Goal: Task Accomplishment & Management: Manage account settings

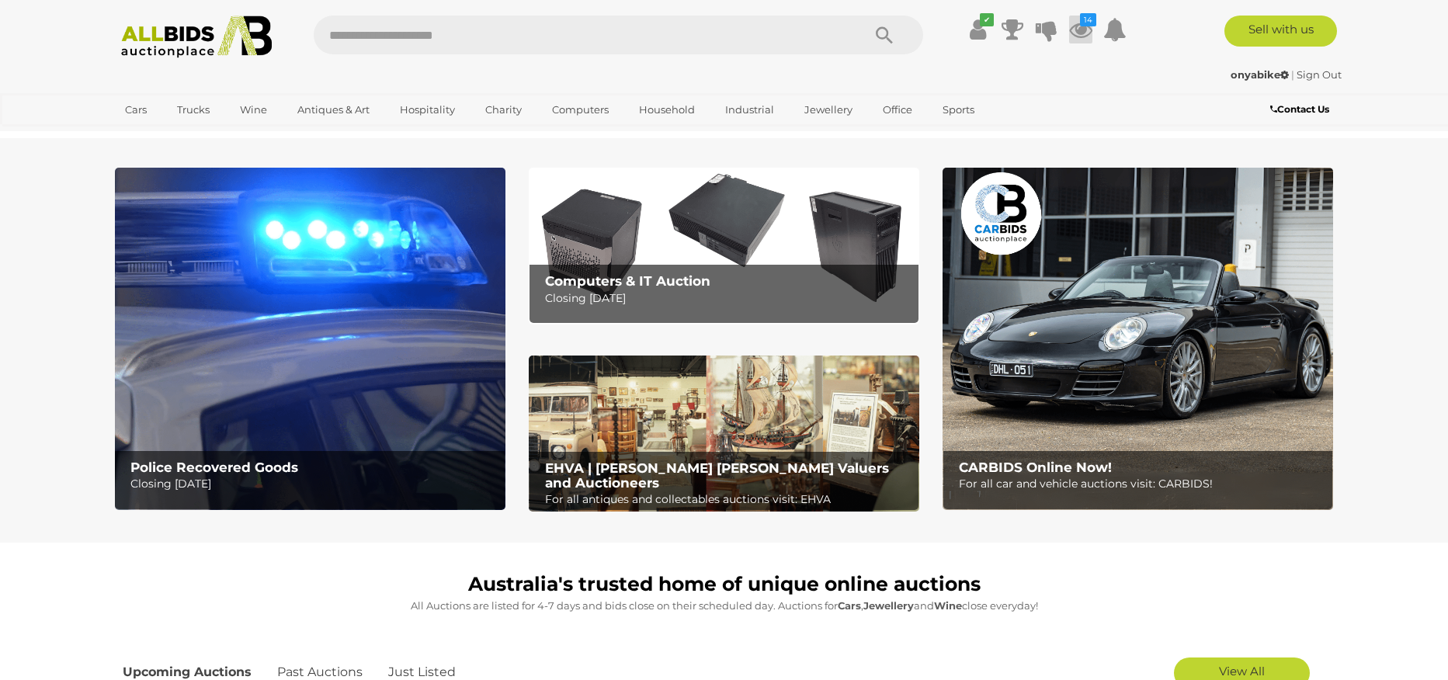
click at [1077, 30] on icon at bounding box center [1080, 30] width 23 height 28
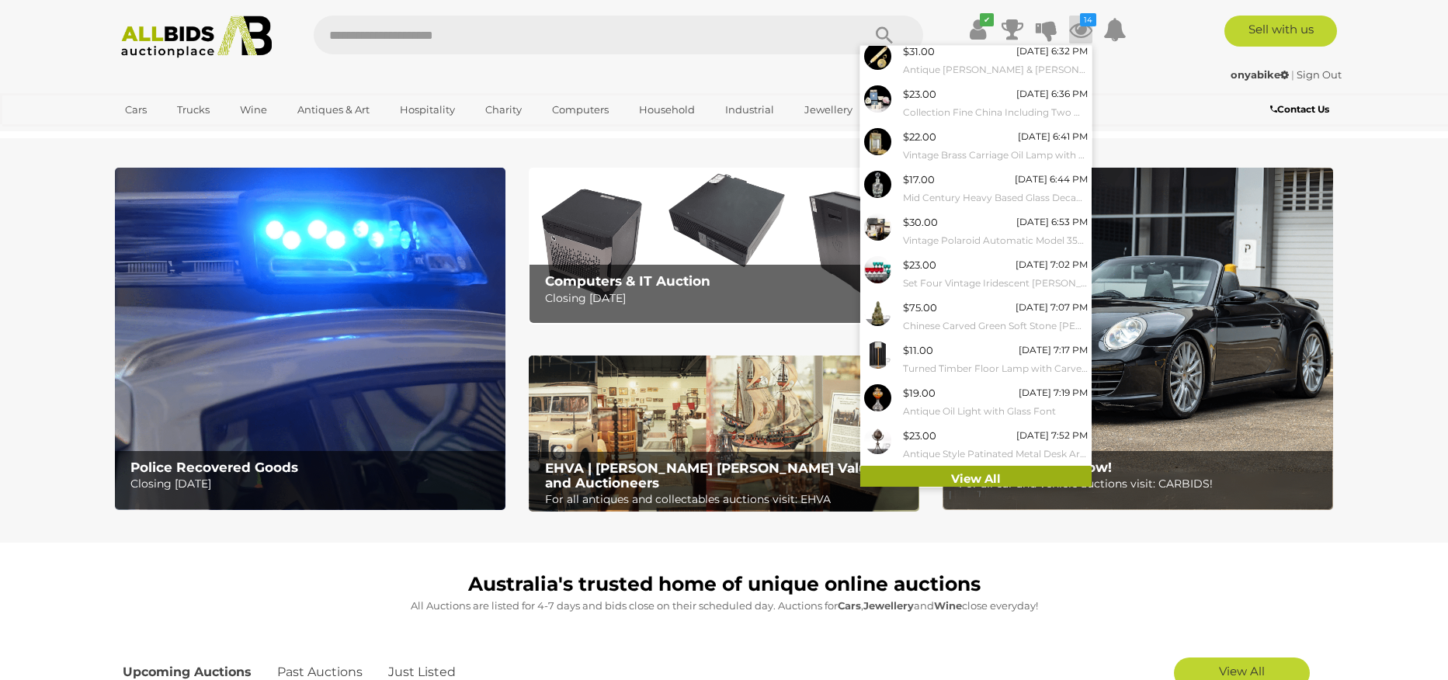
scroll to position [54, 0]
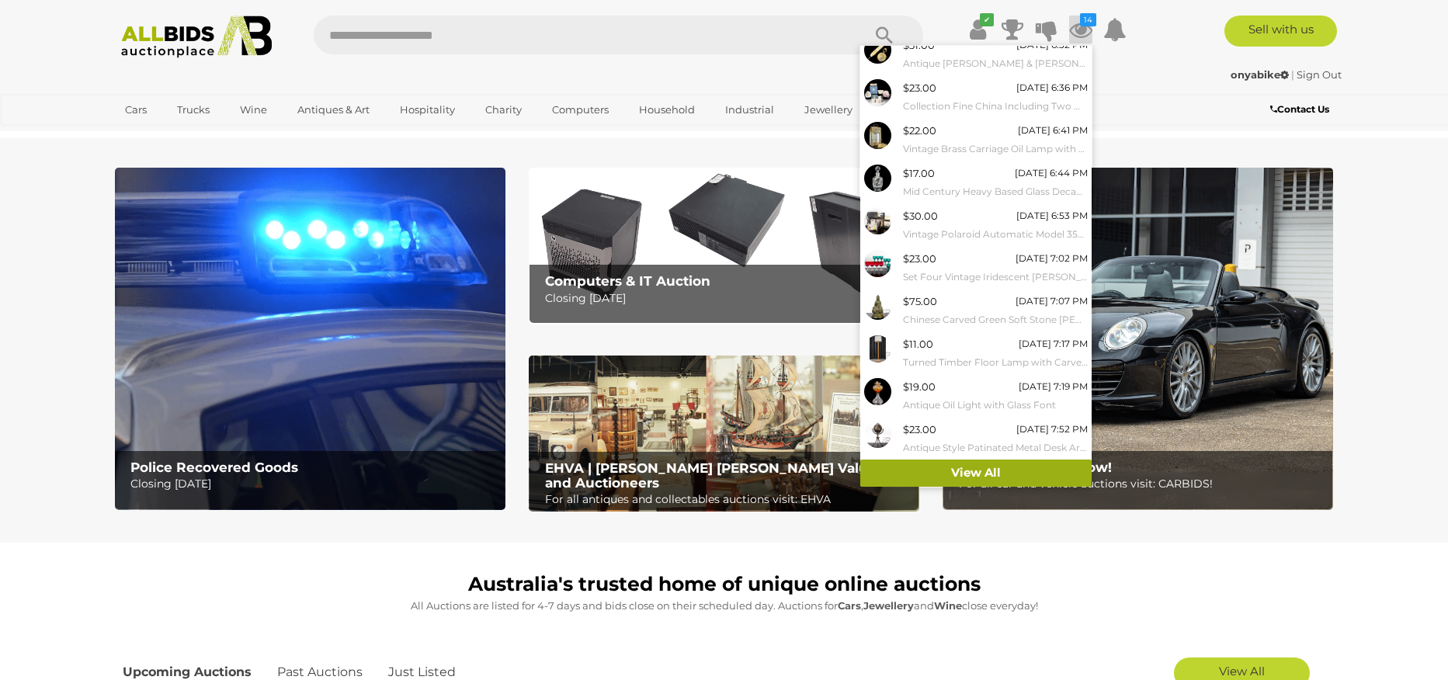
click at [979, 479] on link "View All" at bounding box center [975, 473] width 231 height 27
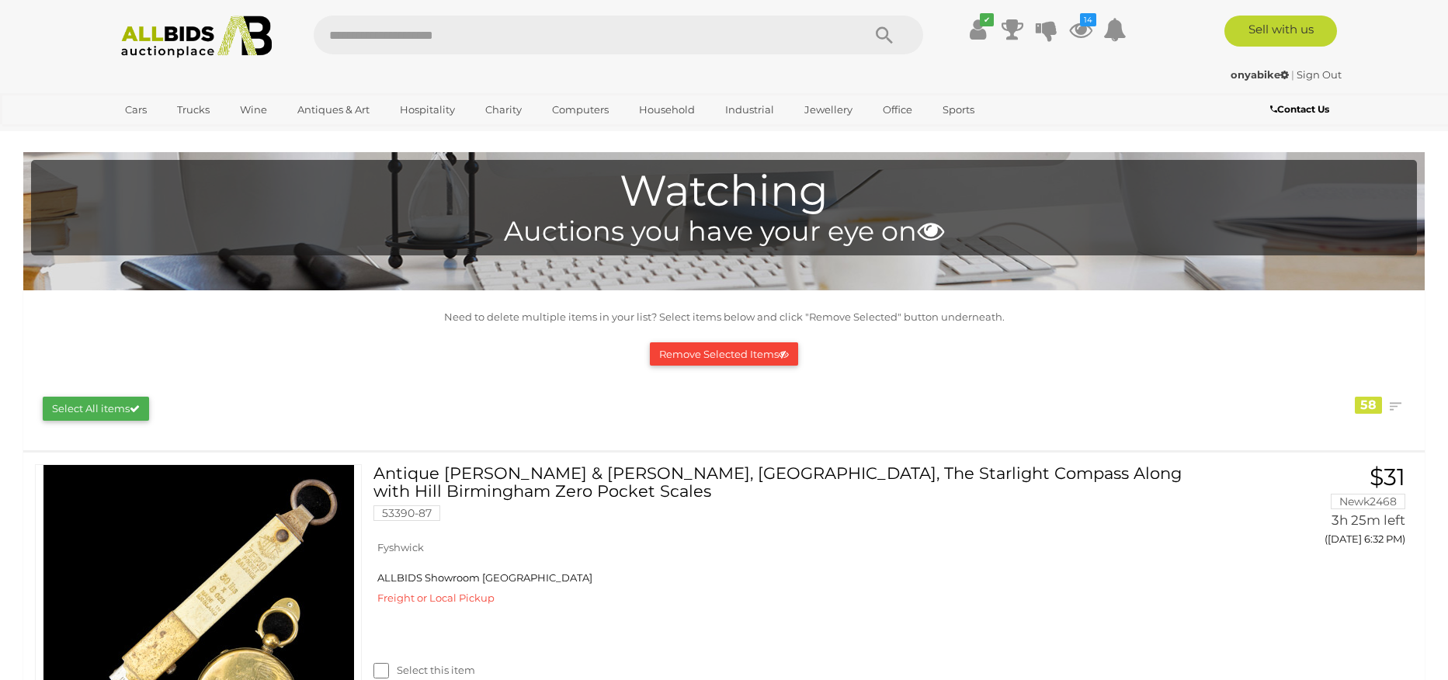
click at [747, 358] on button "Remove Selected Items" at bounding box center [724, 354] width 148 height 24
click at [170, 41] on img at bounding box center [197, 37] width 168 height 43
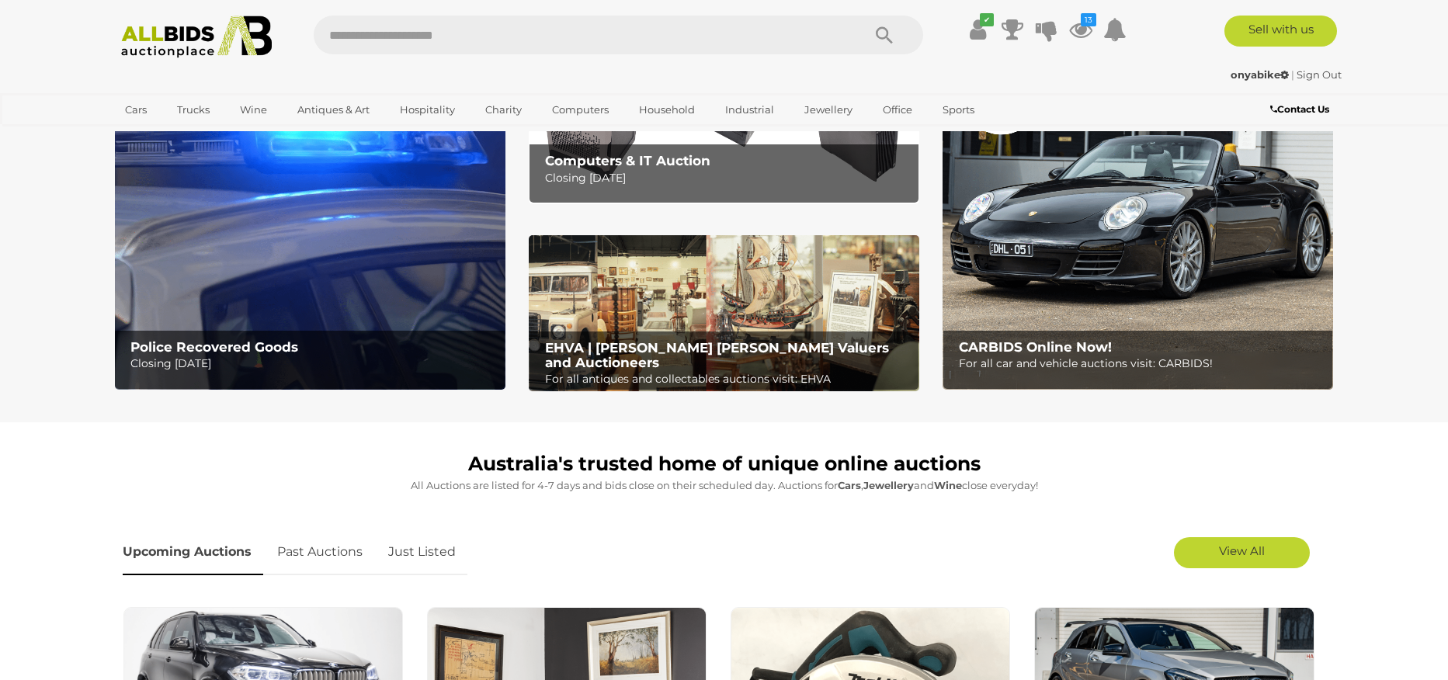
scroll to position [313, 0]
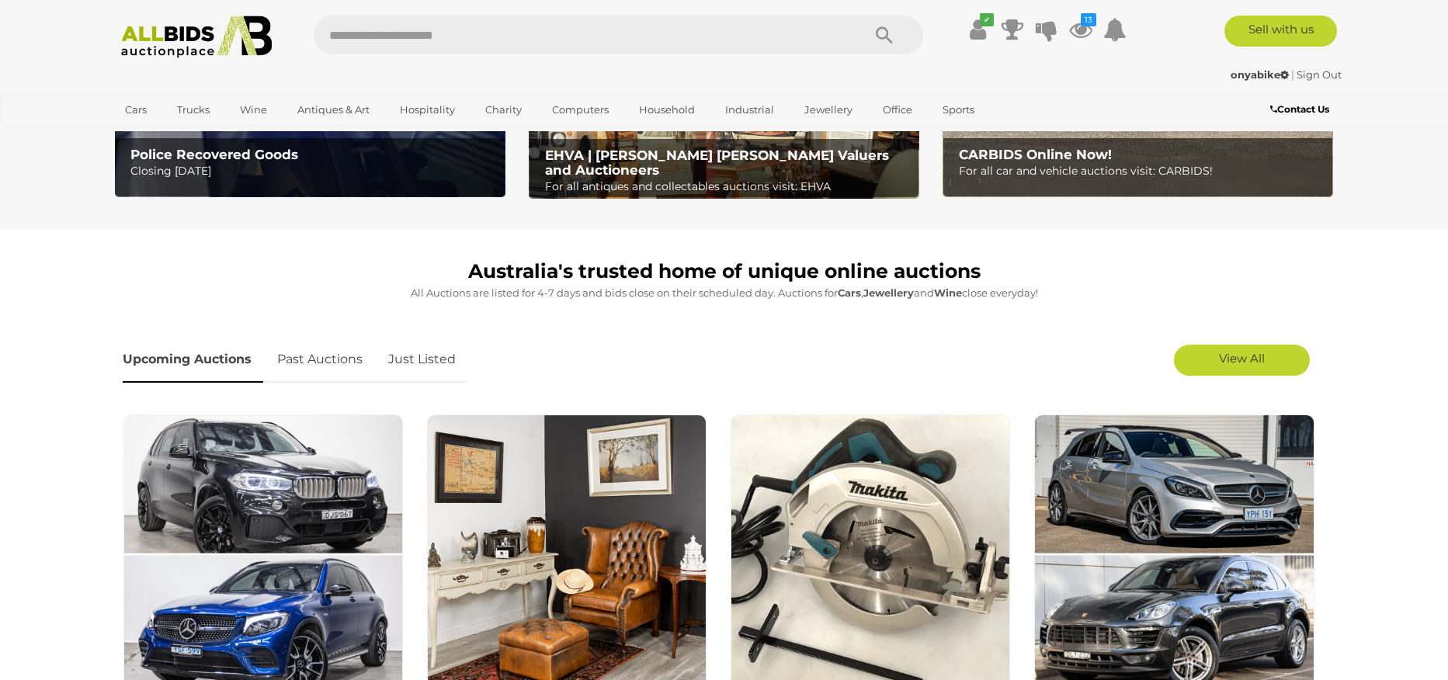
click at [424, 360] on link "Just Listed" at bounding box center [422, 360] width 91 height 46
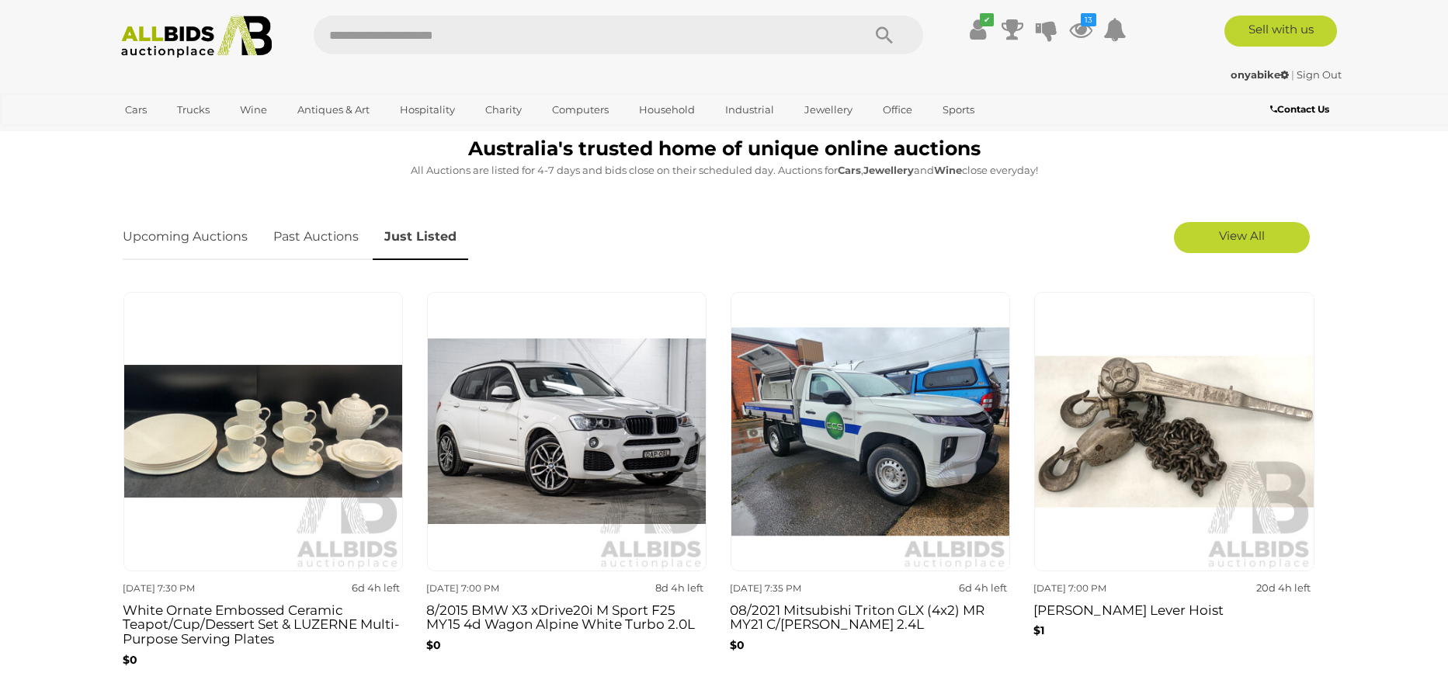
scroll to position [434, 0]
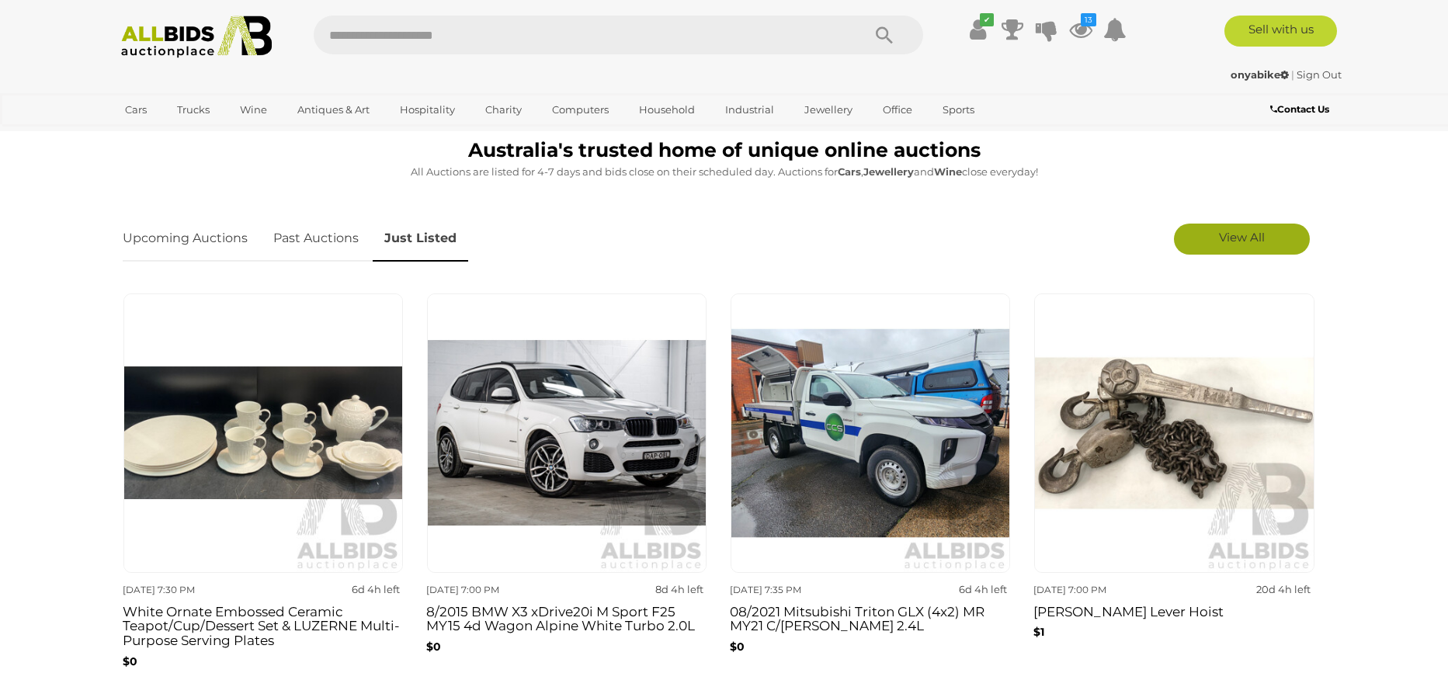
click at [1237, 238] on span "View All" at bounding box center [1242, 237] width 46 height 15
